Goal: Task Accomplishment & Management: Use online tool/utility

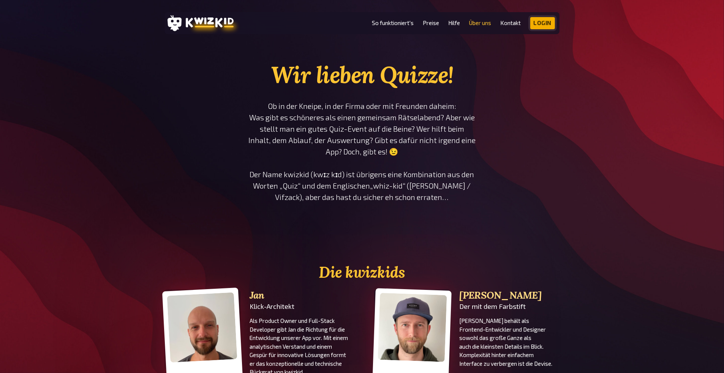
click at [540, 21] on link "Login" at bounding box center [542, 23] width 25 height 12
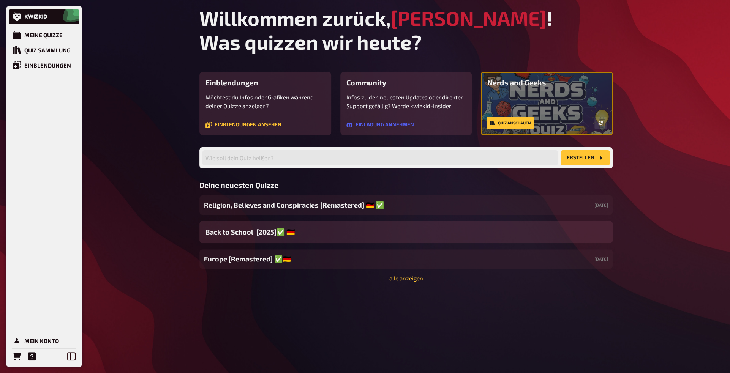
click at [589, 157] on button "Erstellen" at bounding box center [585, 157] width 49 height 15
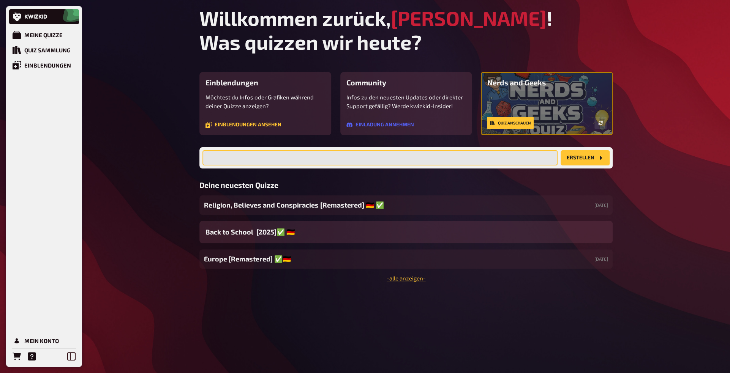
click at [370, 159] on input "text" at bounding box center [380, 157] width 355 height 15
type input "InfoSec"
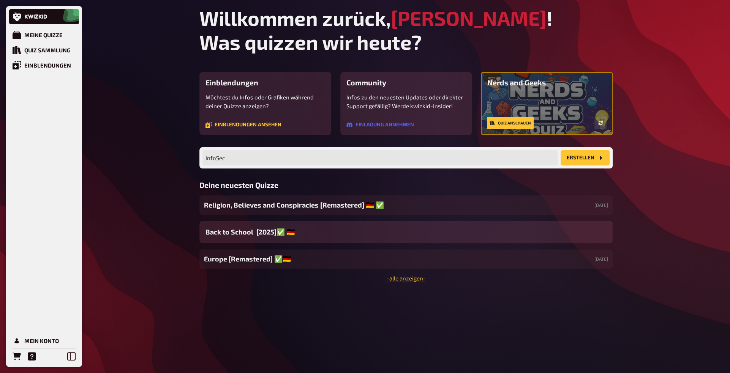
click at [588, 158] on button "Erstellen" at bounding box center [585, 157] width 49 height 15
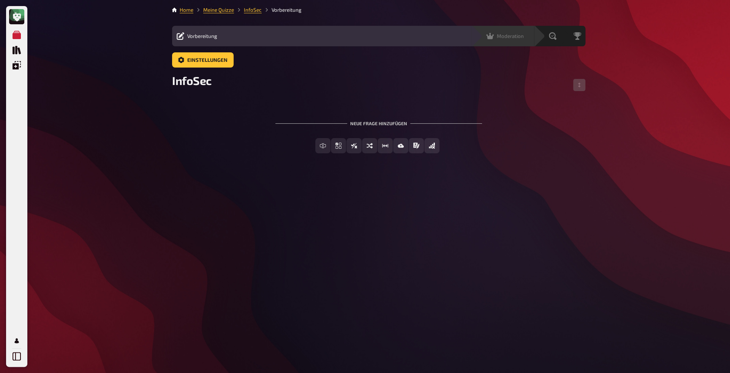
click at [518, 36] on span "Moderation" at bounding box center [510, 36] width 27 height 6
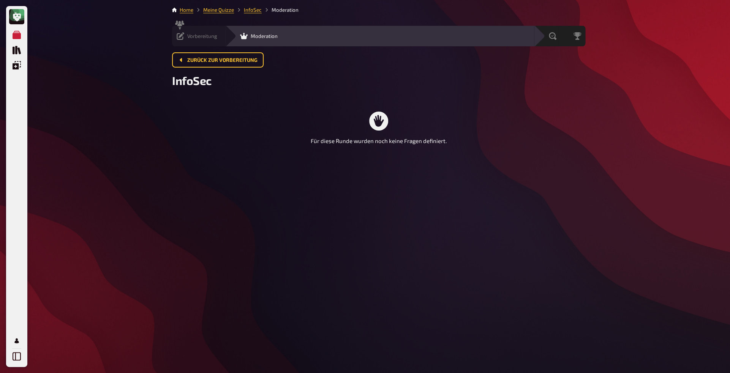
click at [196, 37] on span "Vorbereitung" at bounding box center [202, 36] width 30 height 6
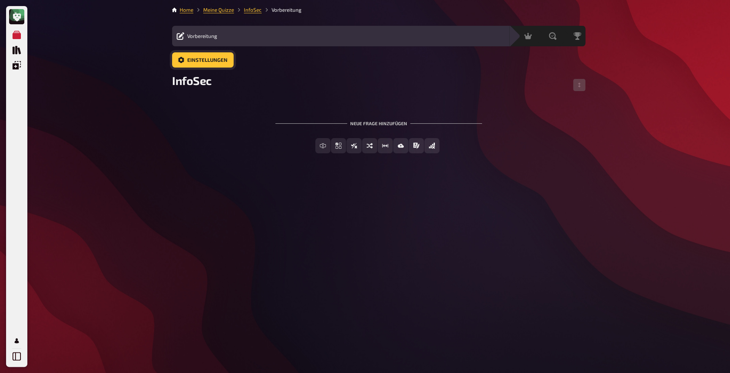
click at [207, 63] on link "Einstellungen" at bounding box center [203, 59] width 62 height 15
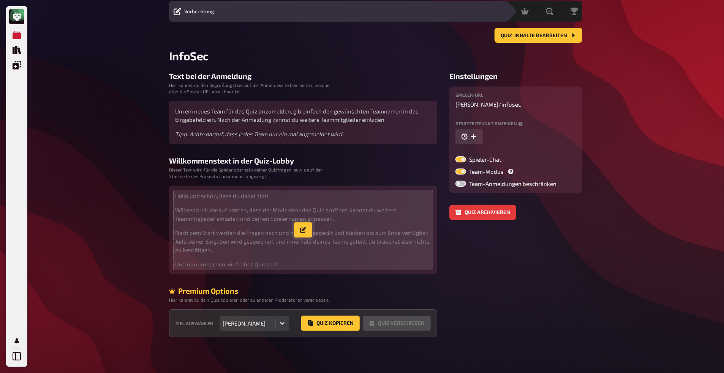
scroll to position [25, 0]
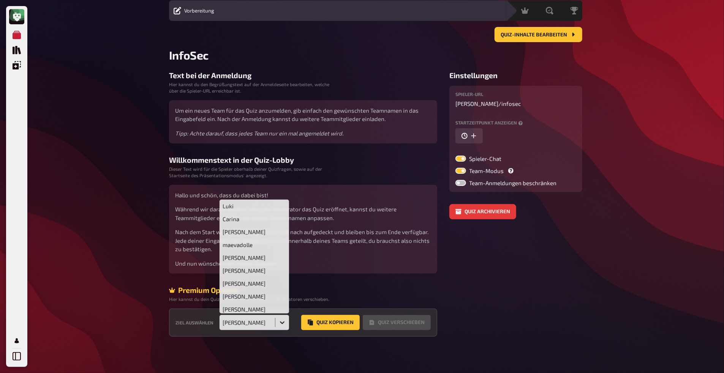
click at [279, 326] on icon at bounding box center [283, 323] width 8 height 8
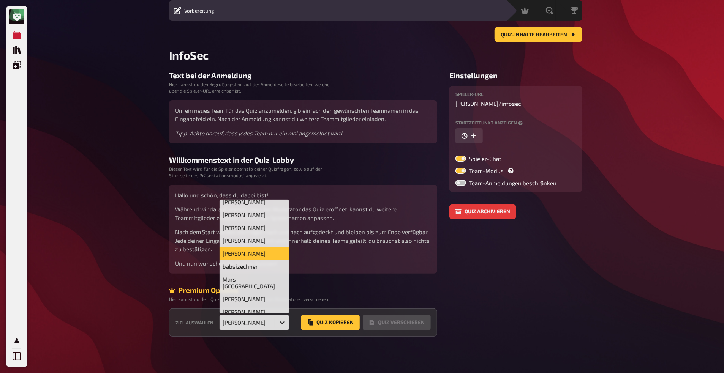
click at [280, 327] on div at bounding box center [282, 323] width 14 height 14
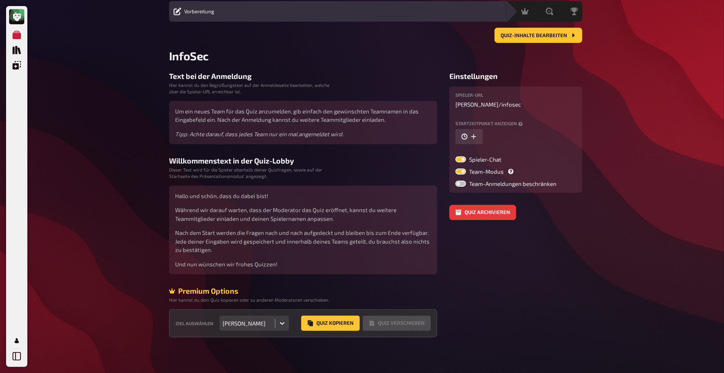
scroll to position [25, 0]
click at [17, 35] on icon "Meine Quizze" at bounding box center [17, 35] width 8 height 8
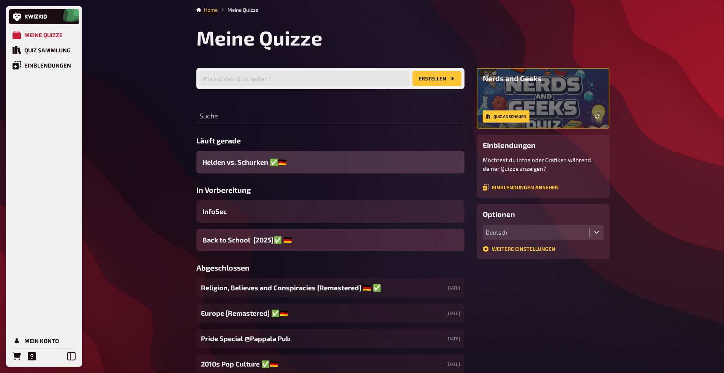
click at [404, 244] on div "Back to School [2025]✅ 🇩🇪" at bounding box center [330, 240] width 268 height 22
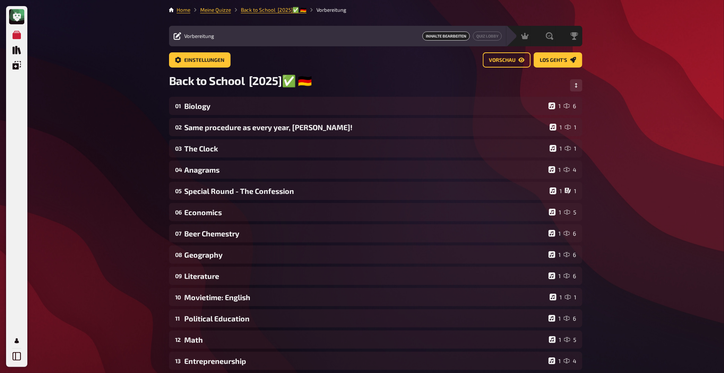
click at [193, 69] on div "Einstellungen Vorschau Los geht's" at bounding box center [375, 62] width 413 height 21
click at [192, 63] on link "Einstellungen" at bounding box center [200, 59] width 62 height 15
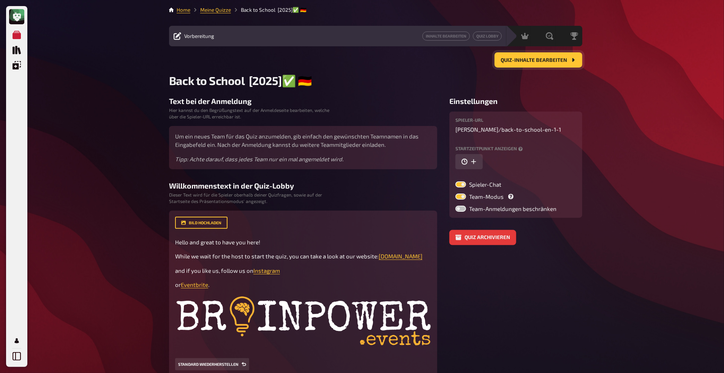
click at [525, 61] on span "Quiz-Inhalte bearbeiten" at bounding box center [534, 60] width 66 height 5
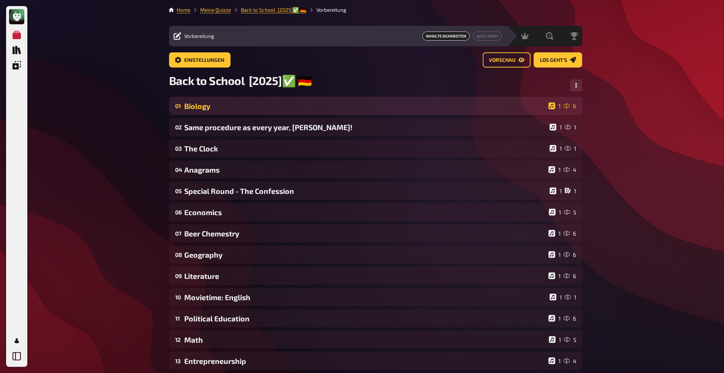
click at [516, 109] on div "Biology" at bounding box center [364, 106] width 361 height 9
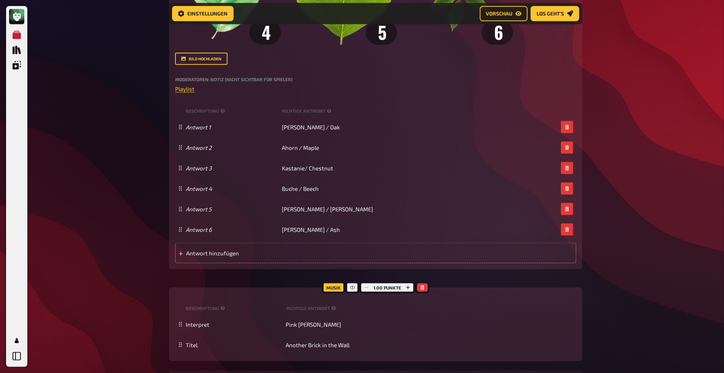
scroll to position [462, 0]
